Goal: Check status: Check status

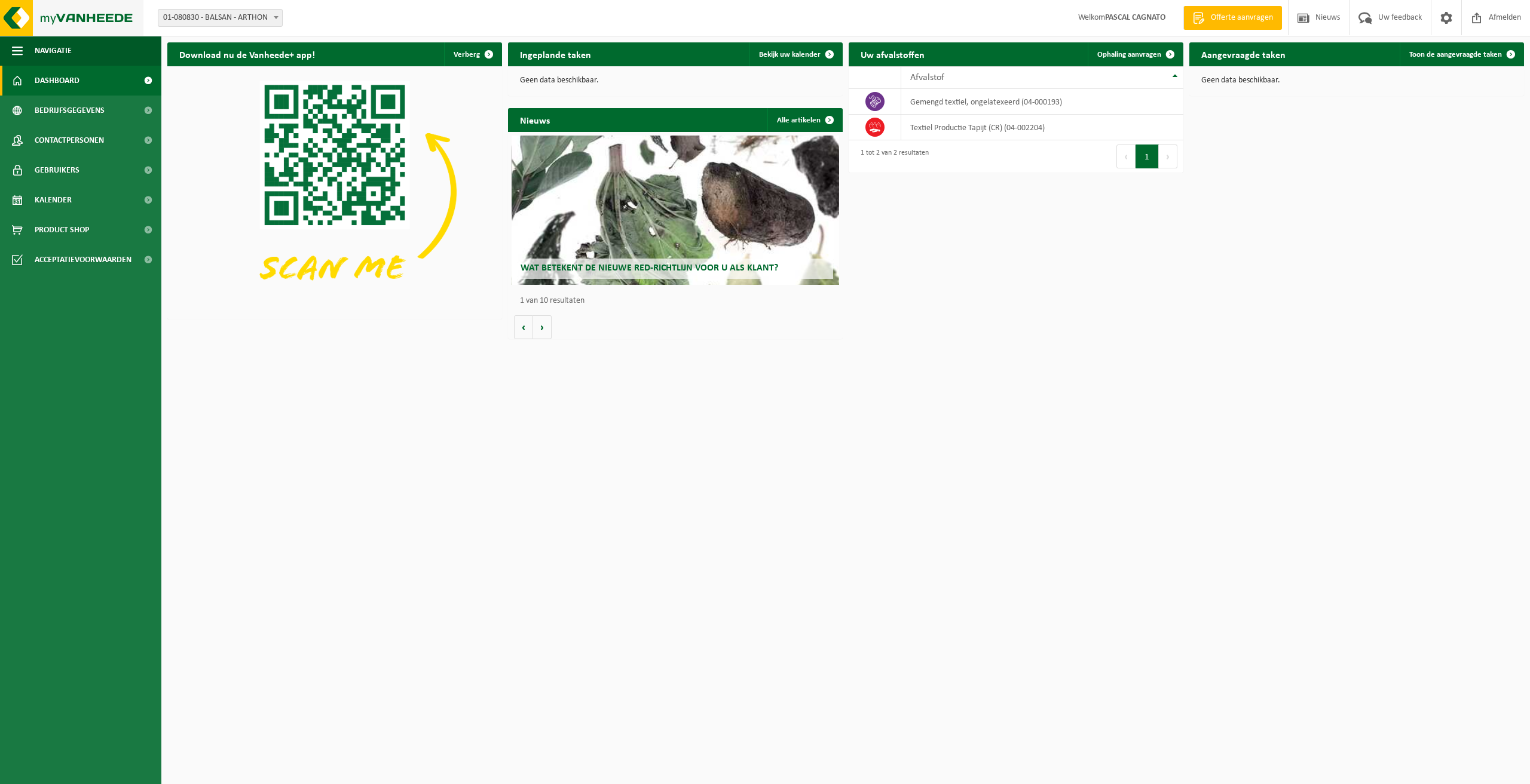
click at [47, 18] on img at bounding box center [72, 18] width 143 height 36
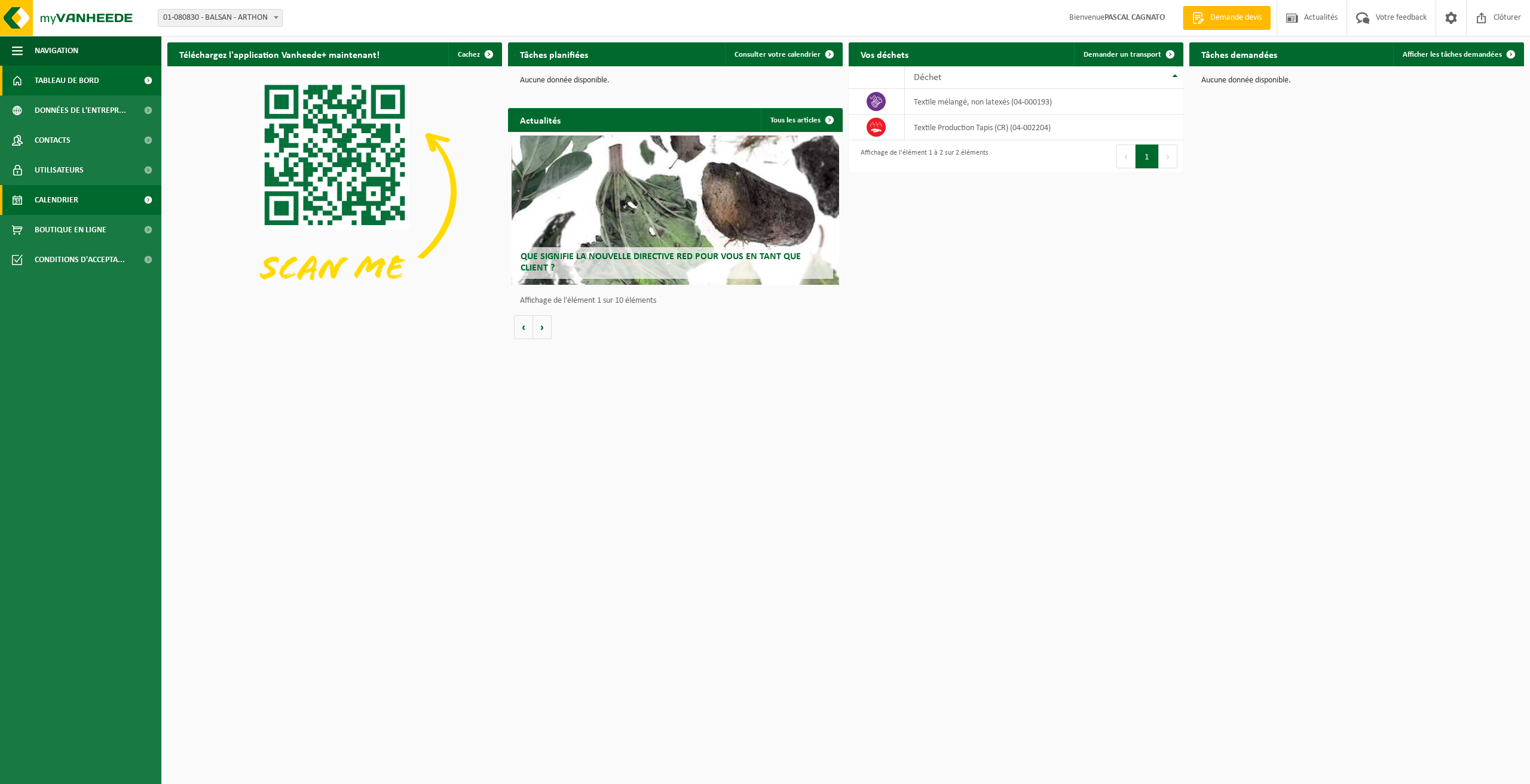
click at [70, 199] on span "Calendrier" at bounding box center [57, 200] width 43 height 30
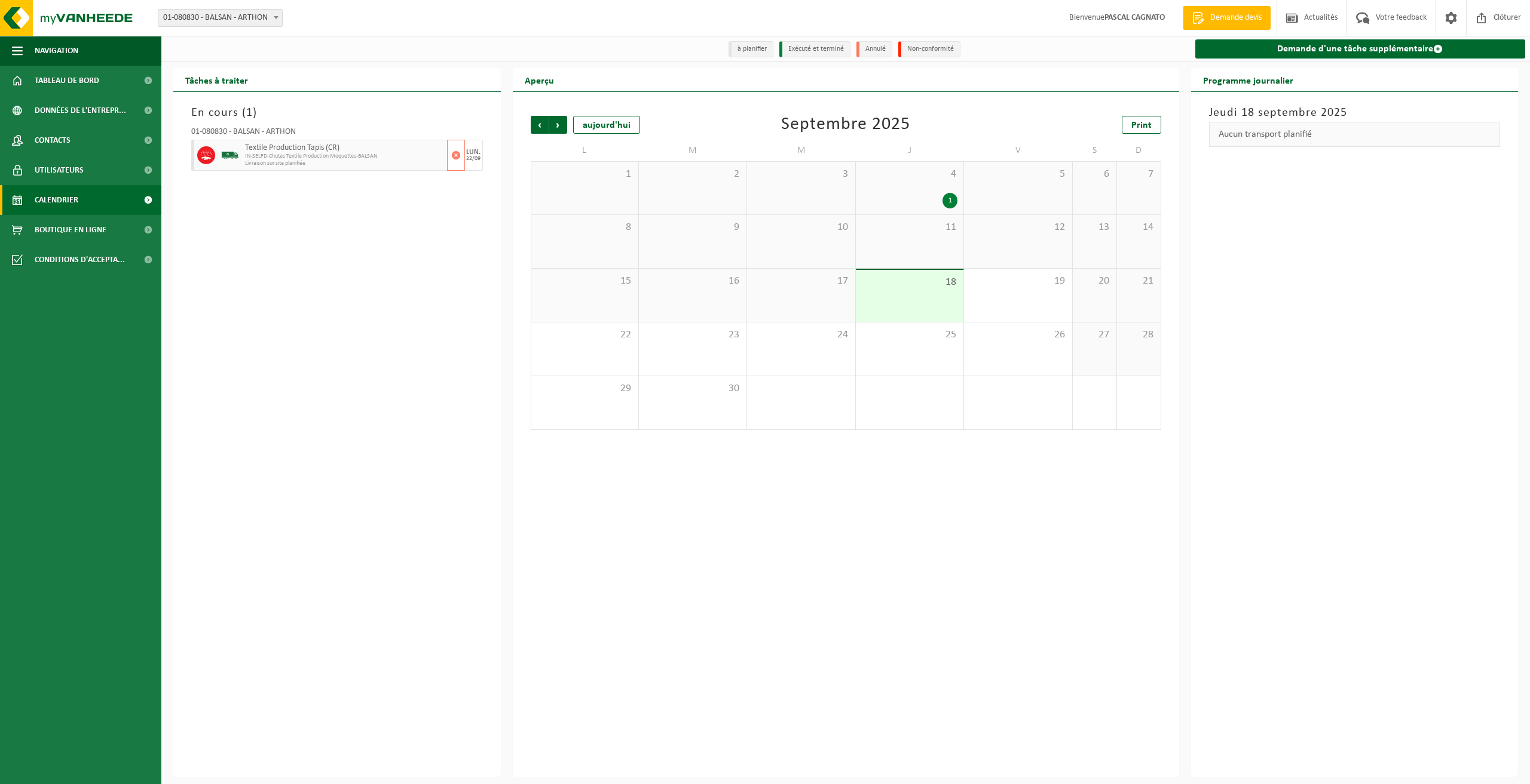
click at [326, 161] on span "Livraison sur site planifiée" at bounding box center [345, 164] width 199 height 7
click at [353, 164] on span "Livraison sur site planifiée" at bounding box center [345, 164] width 199 height 7
